Goal: Navigation & Orientation: Find specific page/section

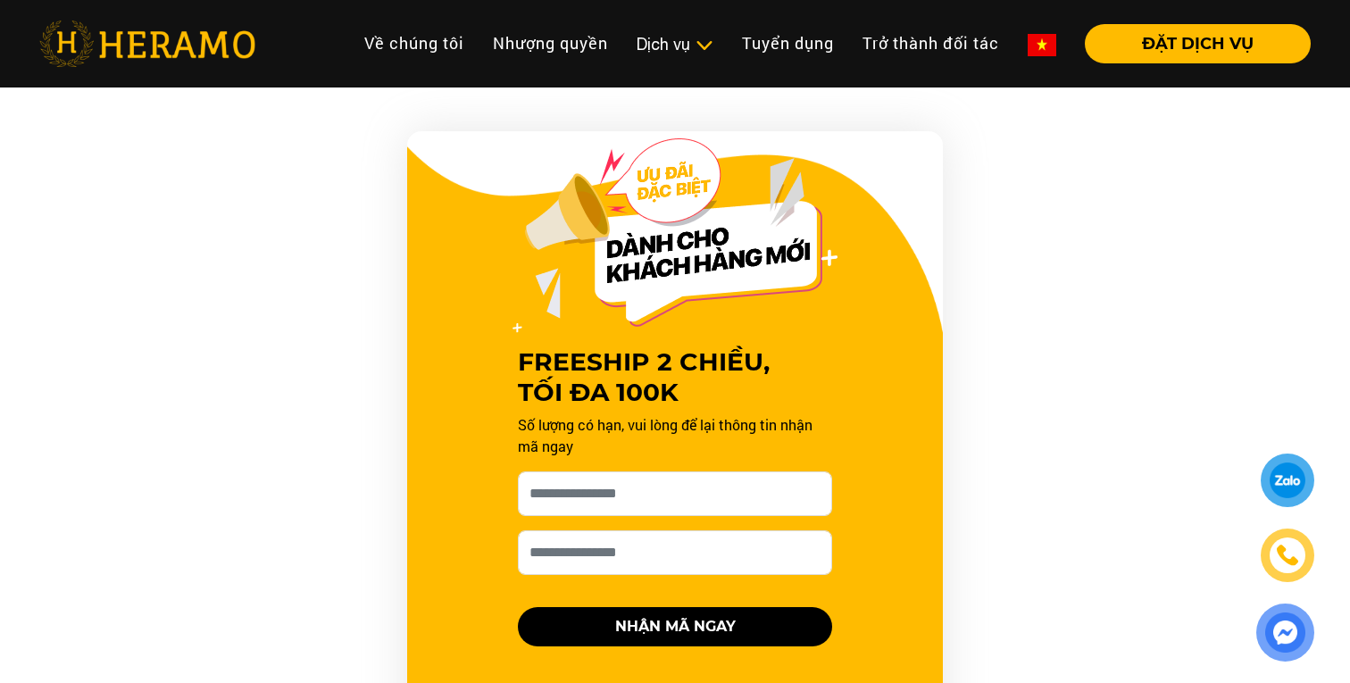
scroll to position [840, 0]
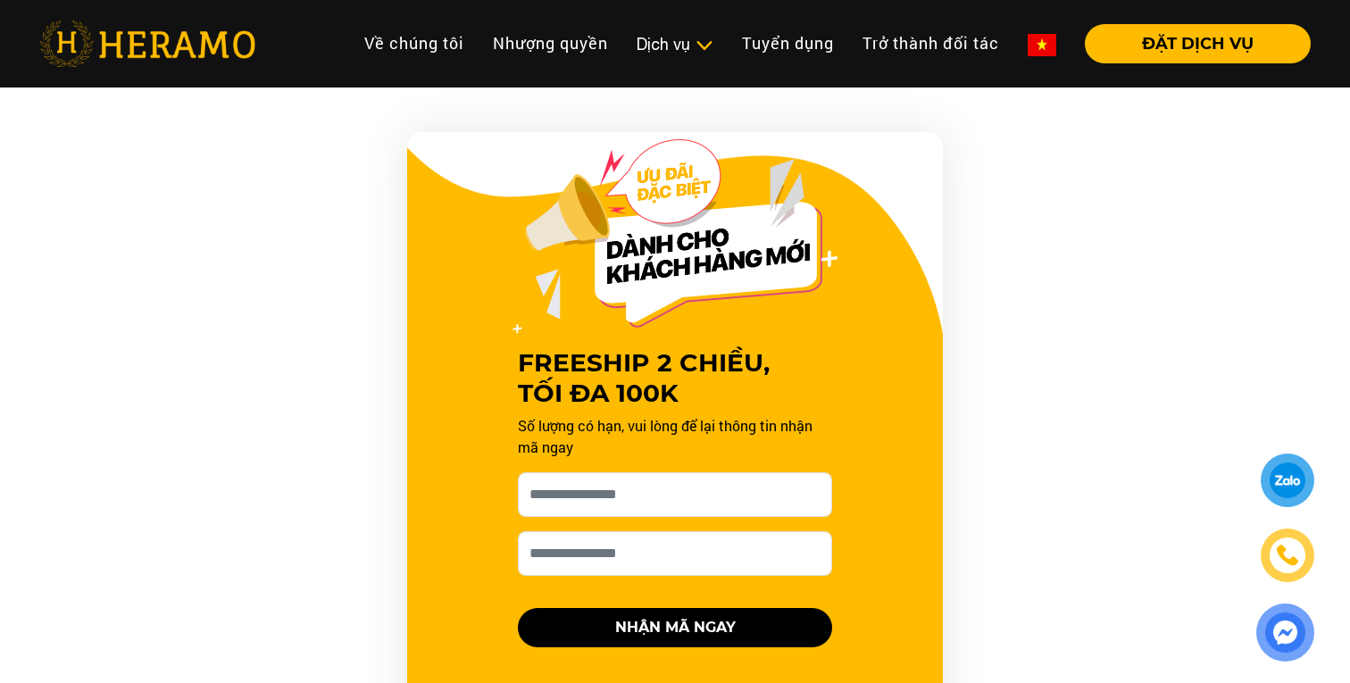
click at [1043, 41] on img at bounding box center [1042, 45] width 29 height 22
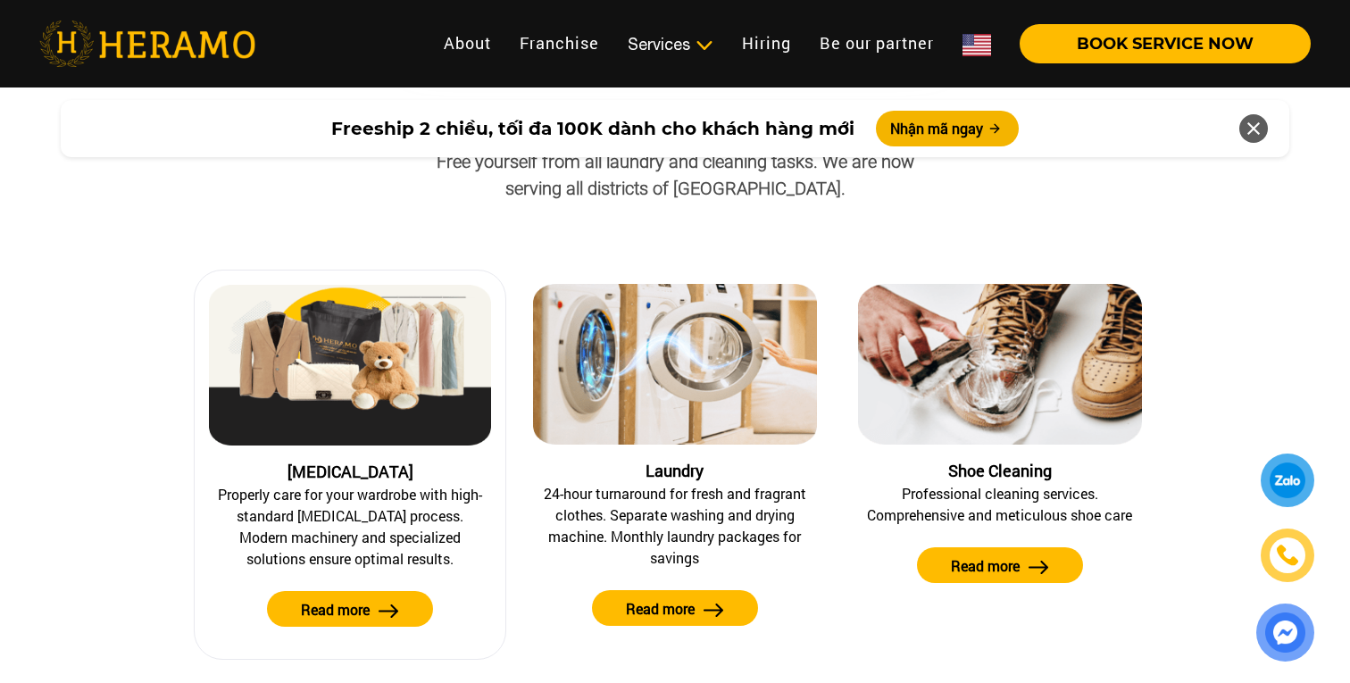
scroll to position [675, 0]
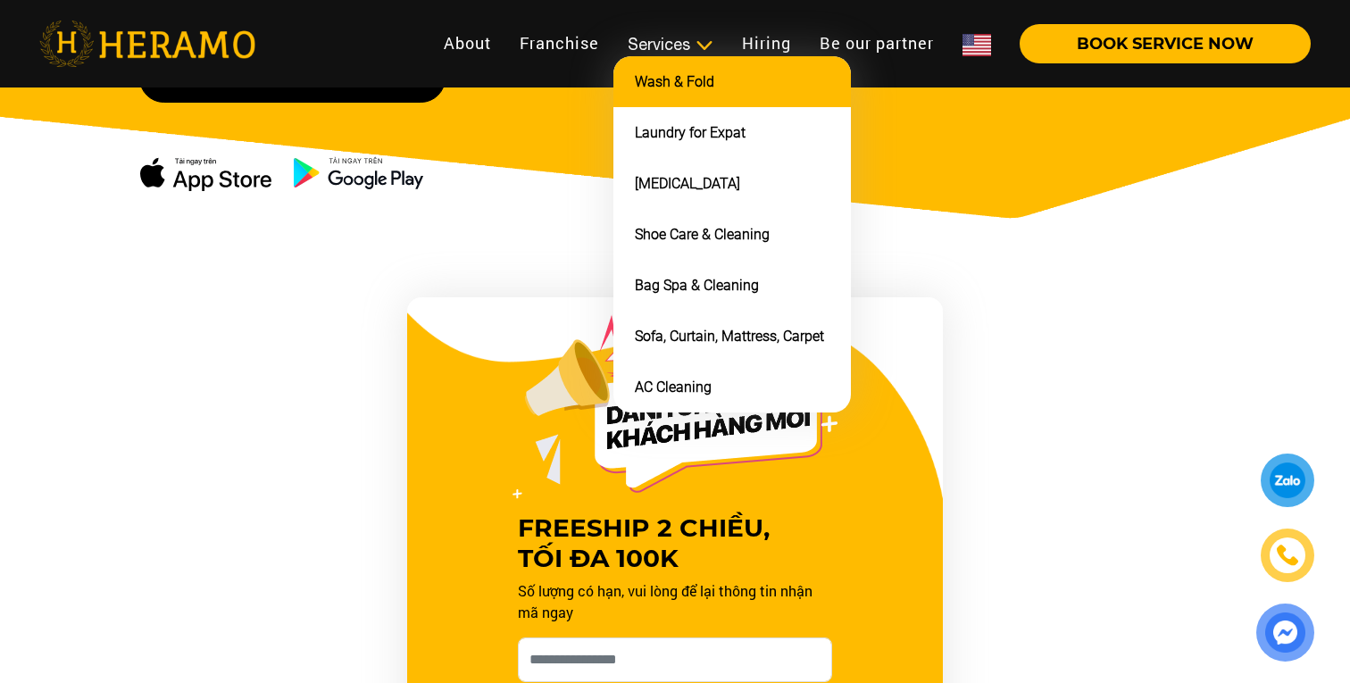
click at [691, 93] on li "Wash & Fold" at bounding box center [733, 81] width 238 height 51
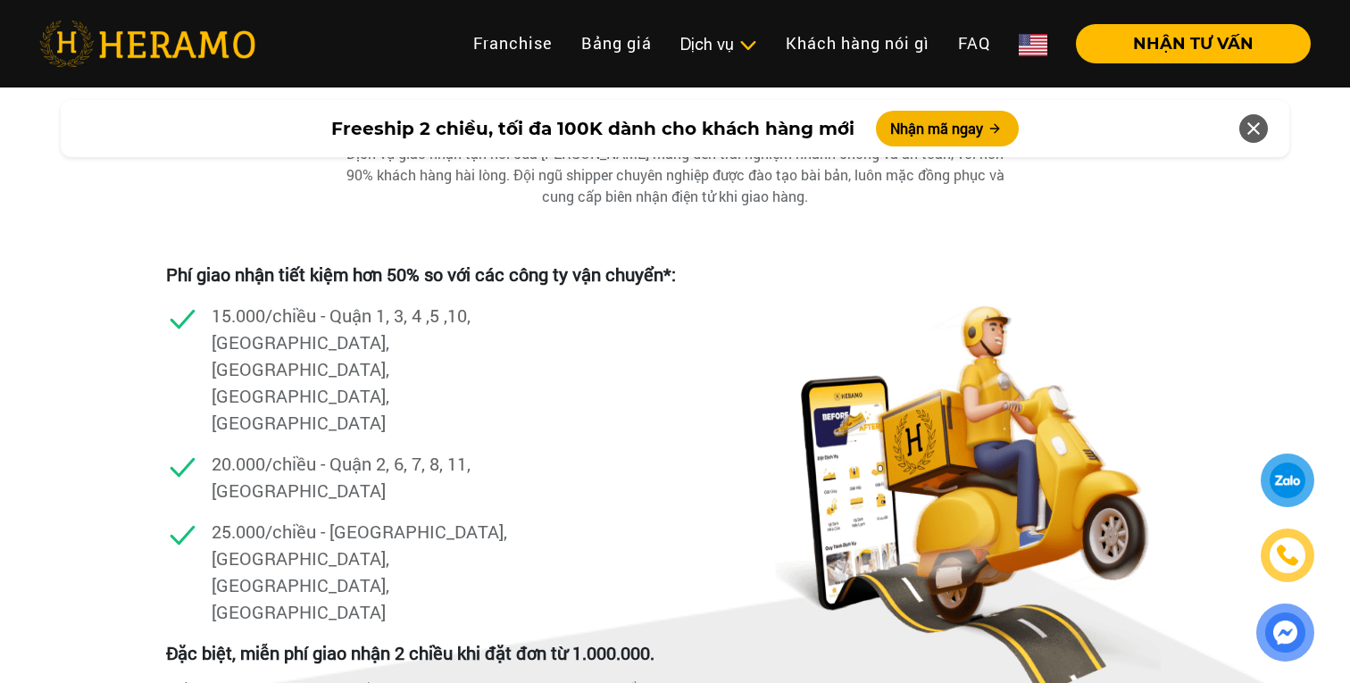
scroll to position [3528, 0]
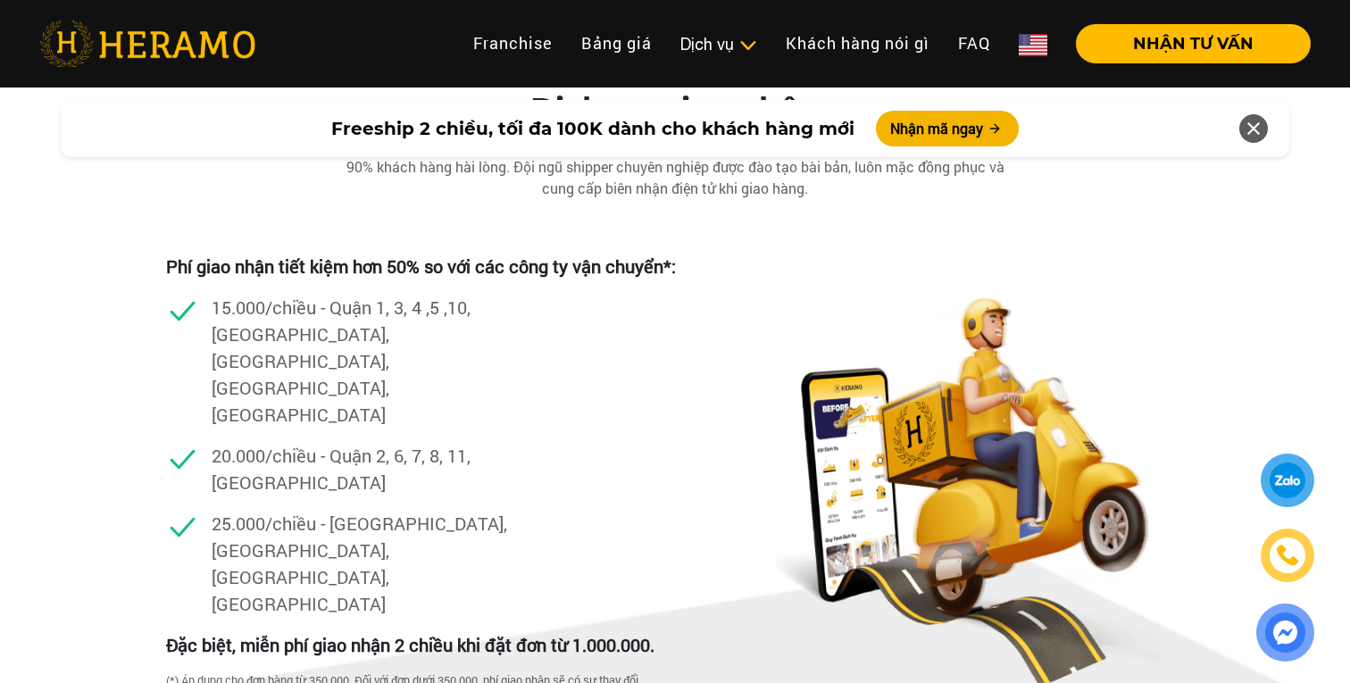
click at [1036, 29] on link at bounding box center [1033, 43] width 57 height 39
click at [1033, 51] on img at bounding box center [1033, 45] width 29 height 22
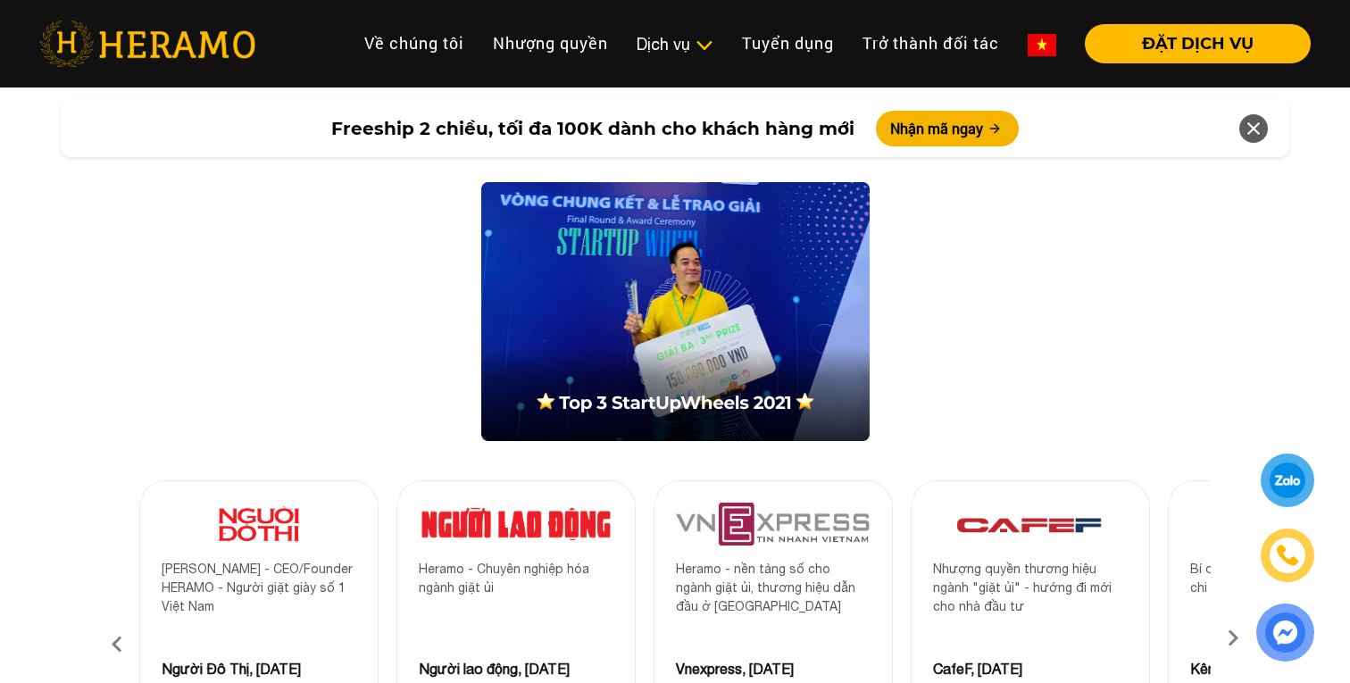
click at [1033, 51] on img at bounding box center [1042, 45] width 29 height 22
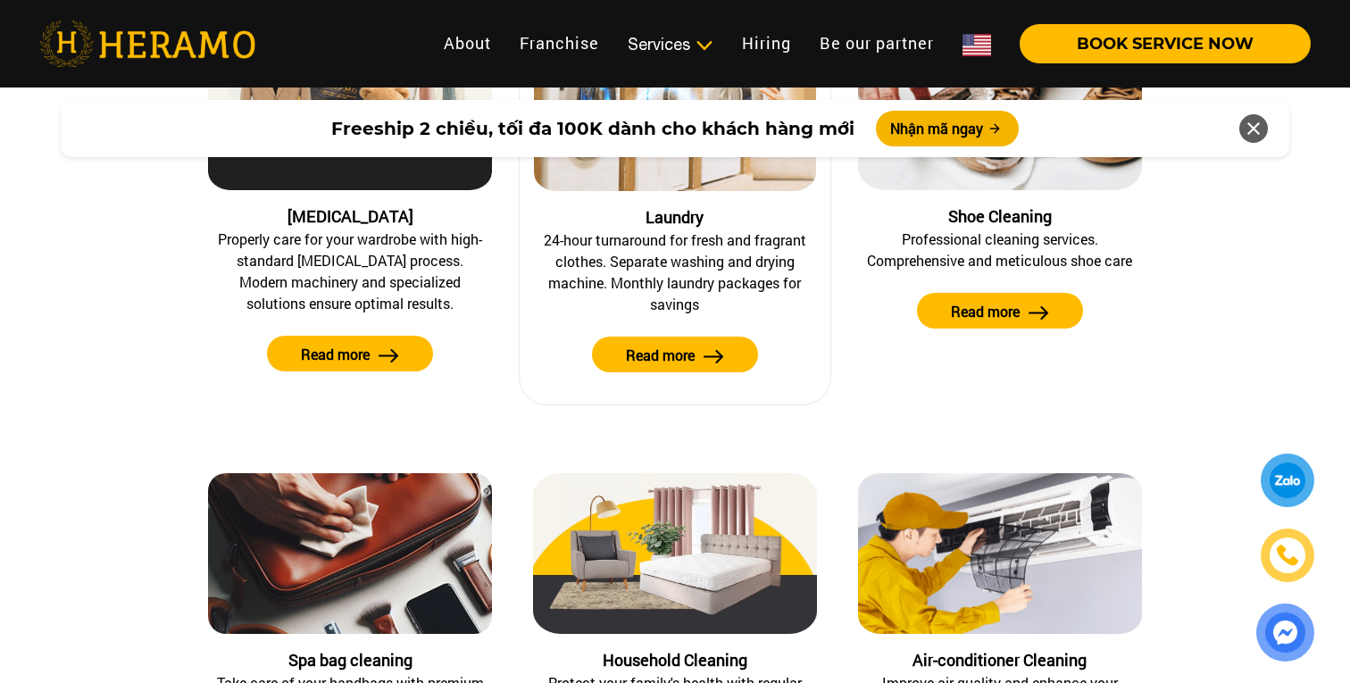
scroll to position [1697, 0]
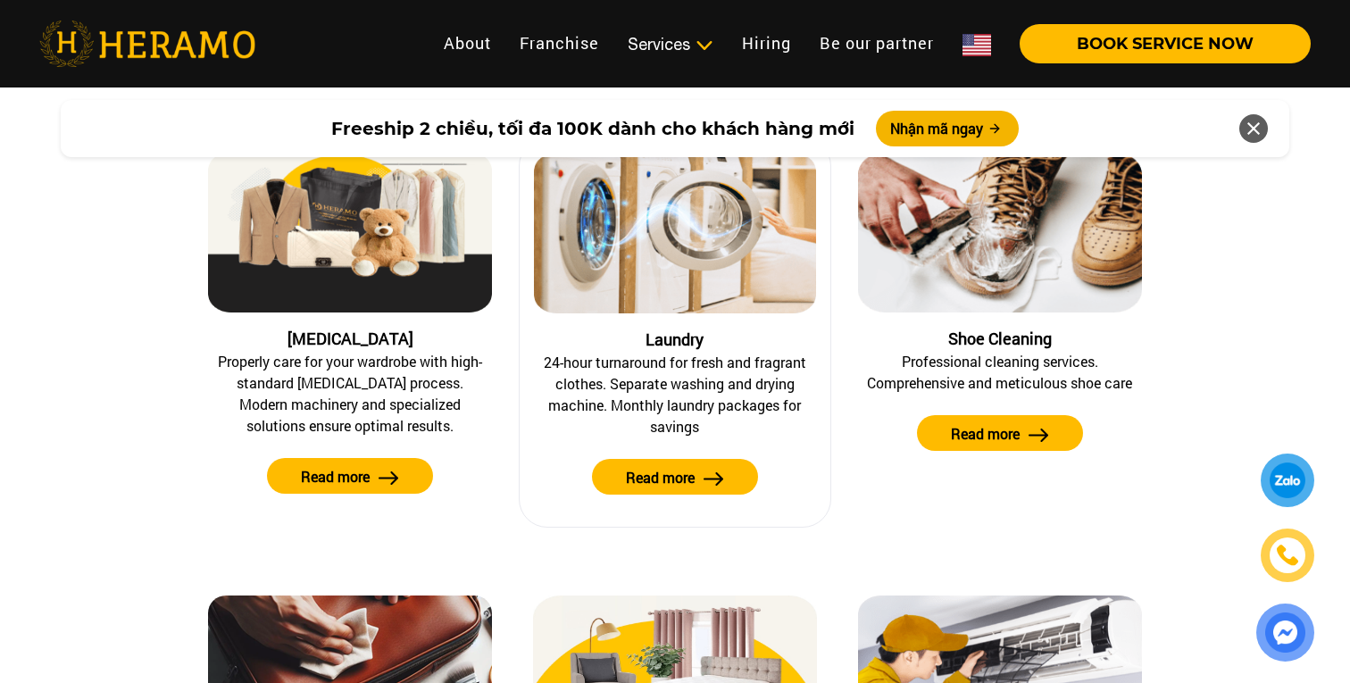
click at [678, 482] on label "Read more" at bounding box center [660, 477] width 69 height 21
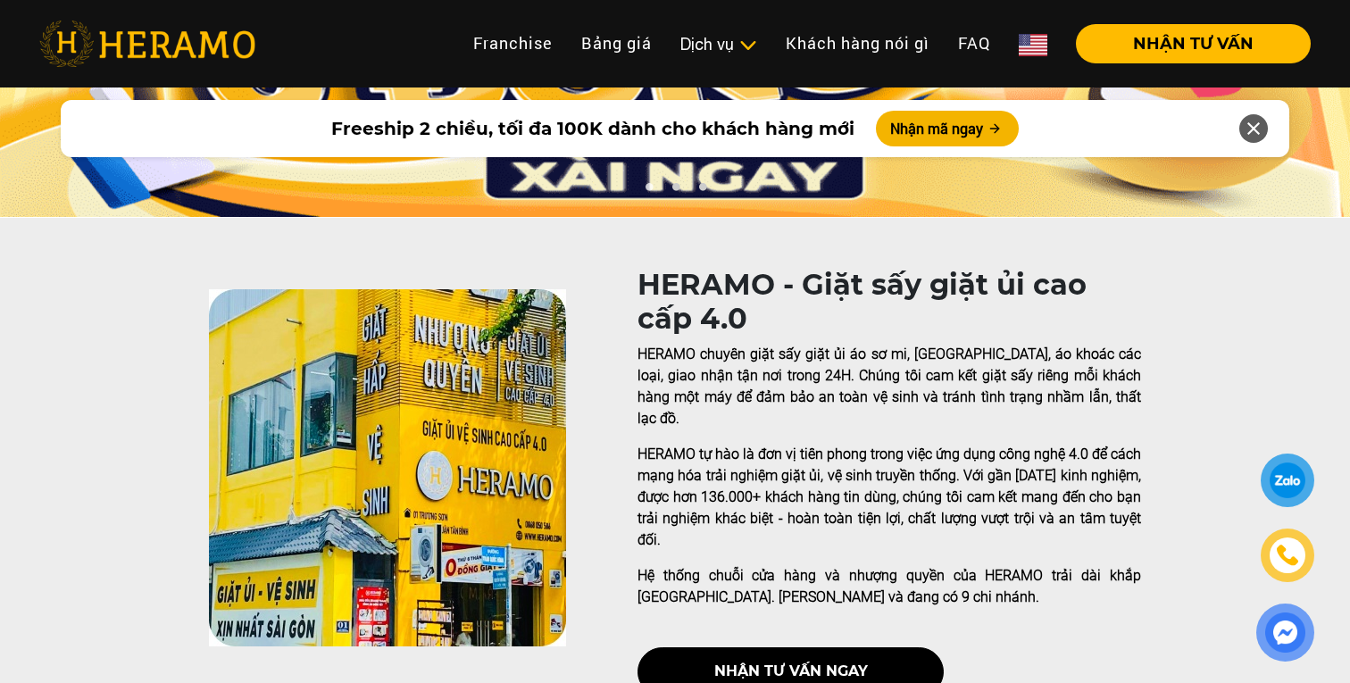
scroll to position [221, 0]
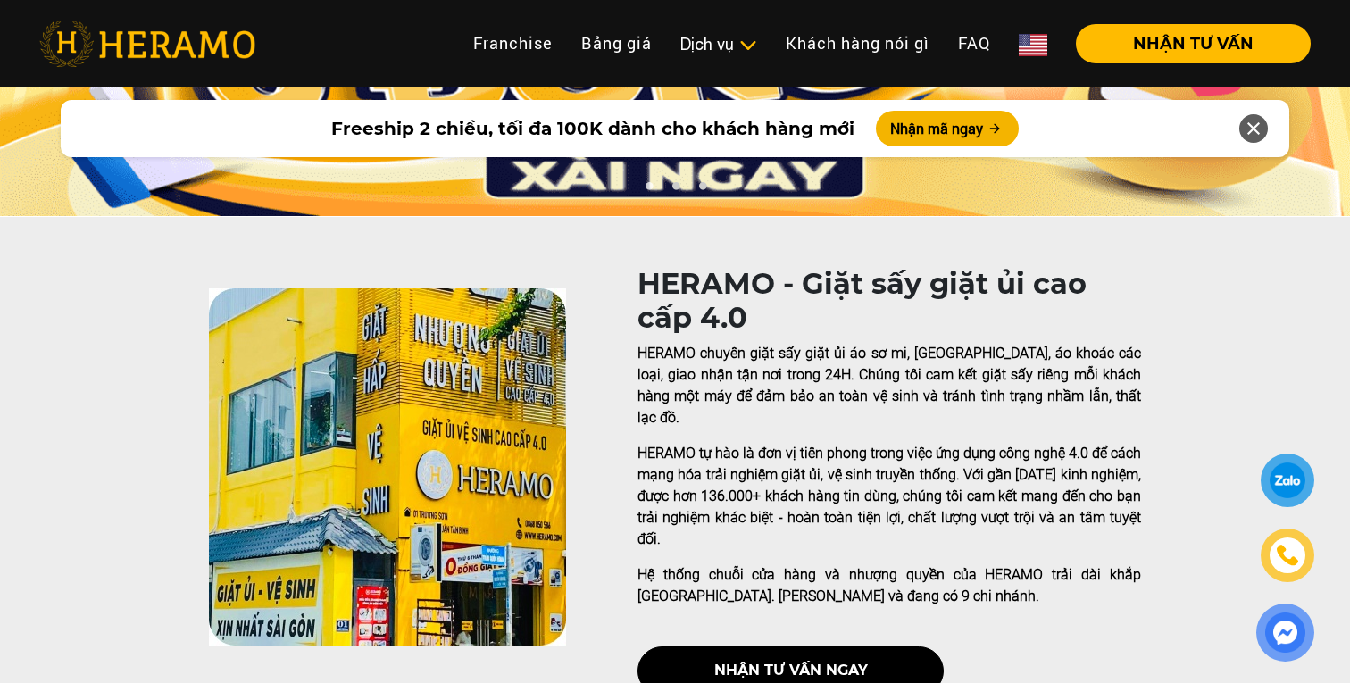
click at [600, 381] on div "HERAMO - Giặt sấy giặt ủi cao cấp 4.0 HERAMO chuyên giặt sấy giặt ủi áo sơ mi, …" at bounding box center [675, 488] width 1350 height 443
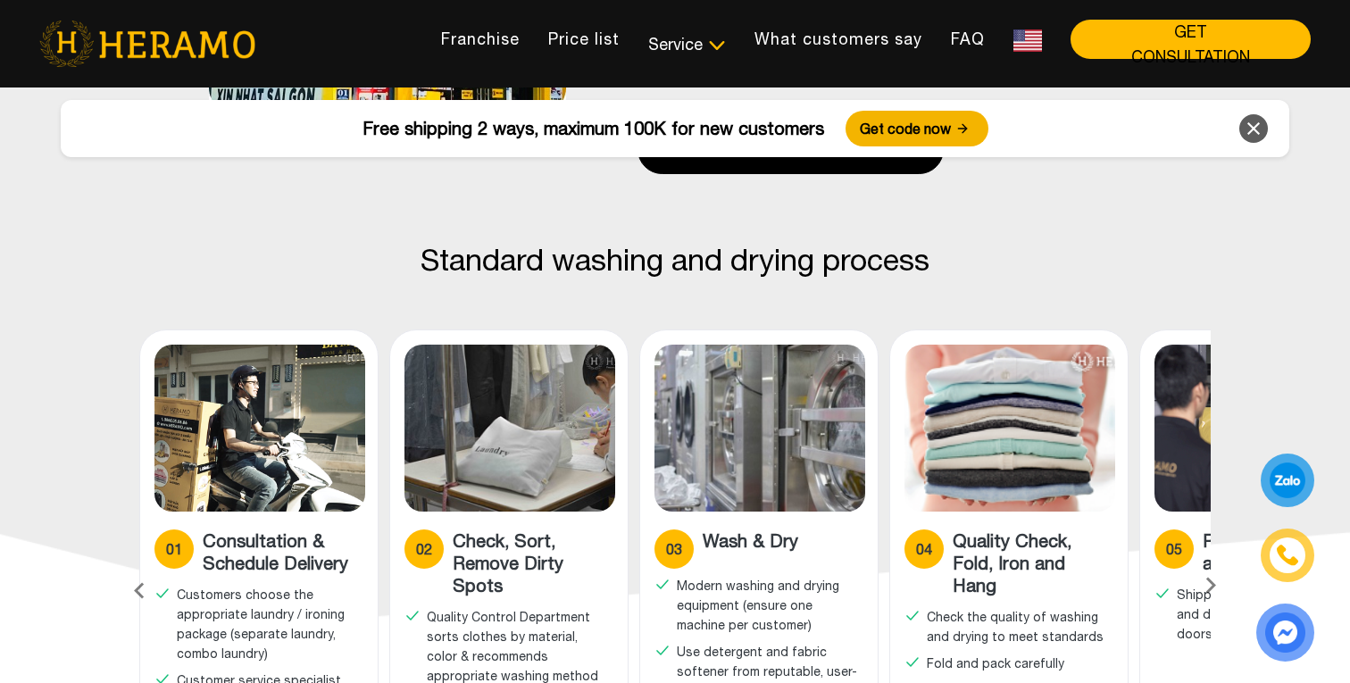
scroll to position [750, 0]
